Goal: Navigation & Orientation: Find specific page/section

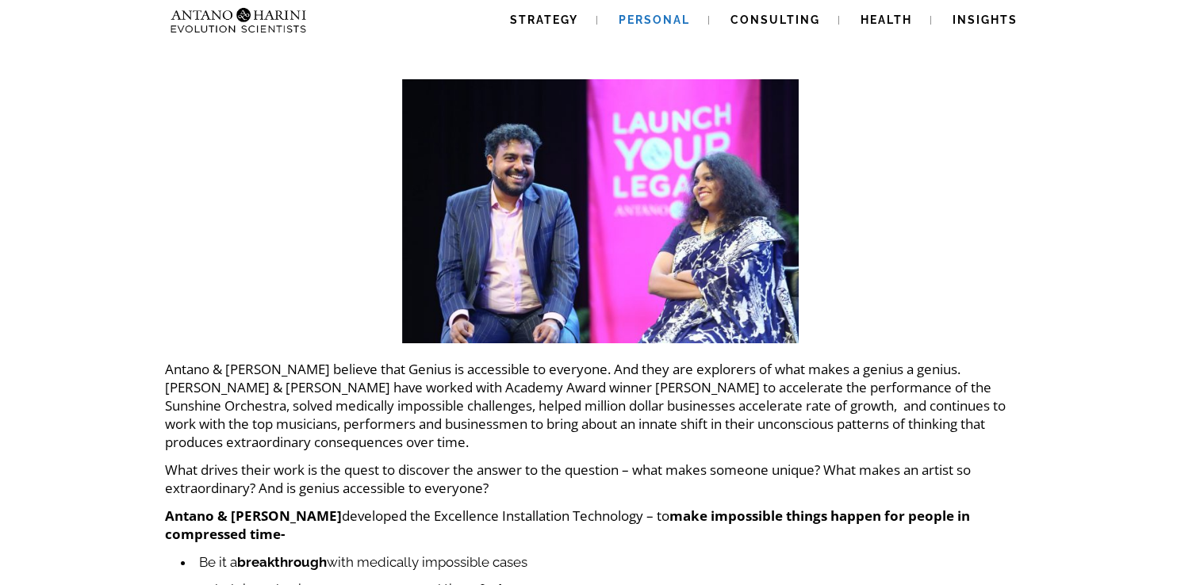
click at [651, 22] on span "Personal" at bounding box center [654, 19] width 71 height 13
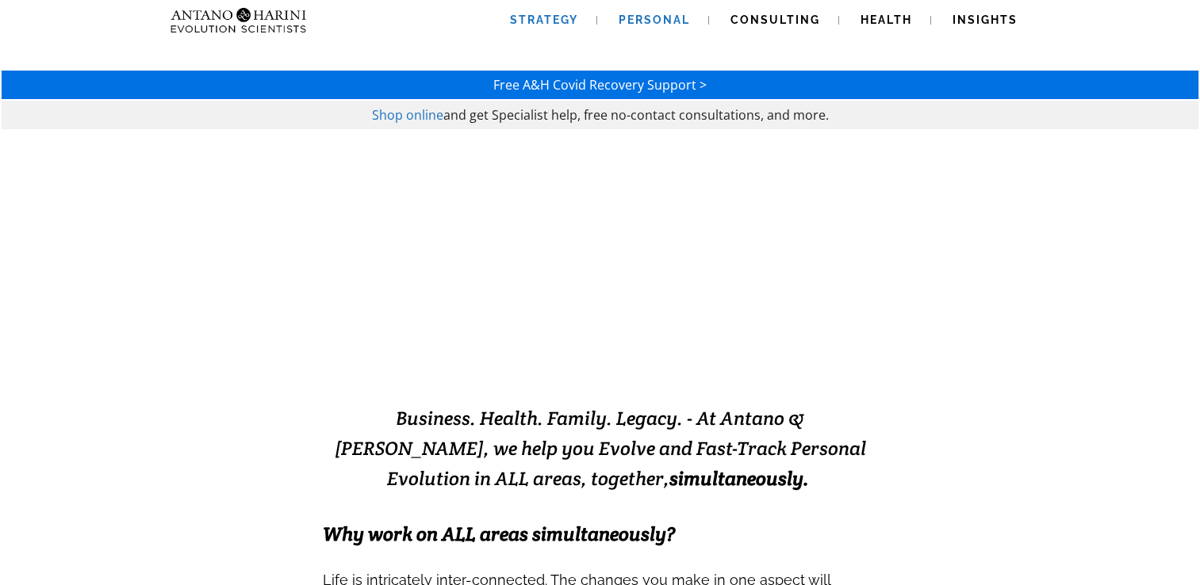
click at [558, 14] on span "Strategy" at bounding box center [544, 19] width 68 height 13
